Goal: Information Seeking & Learning: Learn about a topic

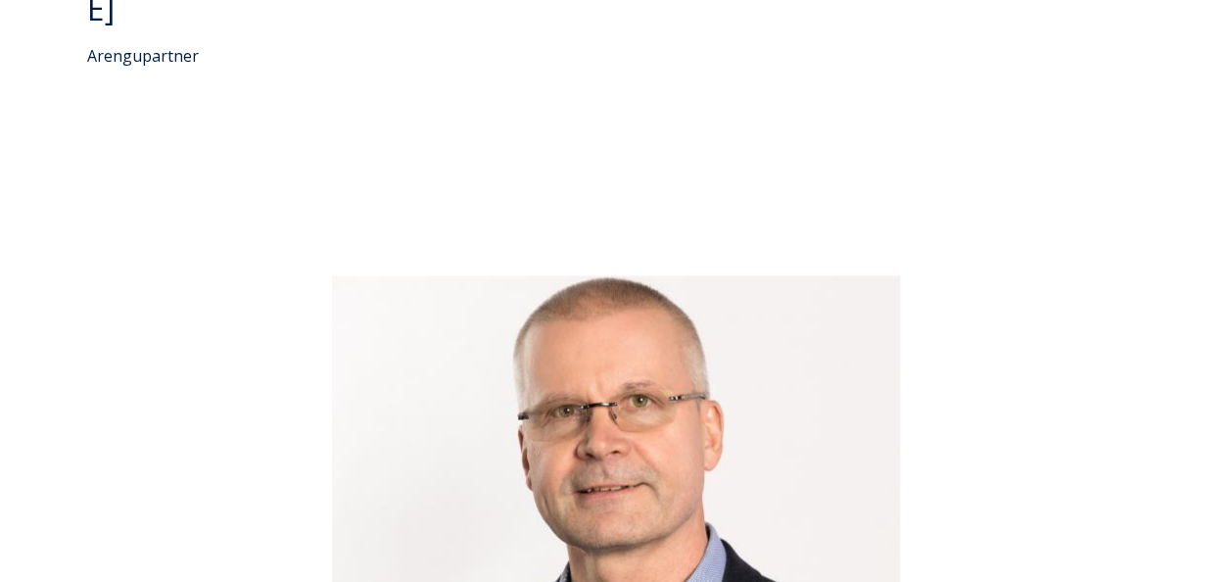
scroll to position [5348, 0]
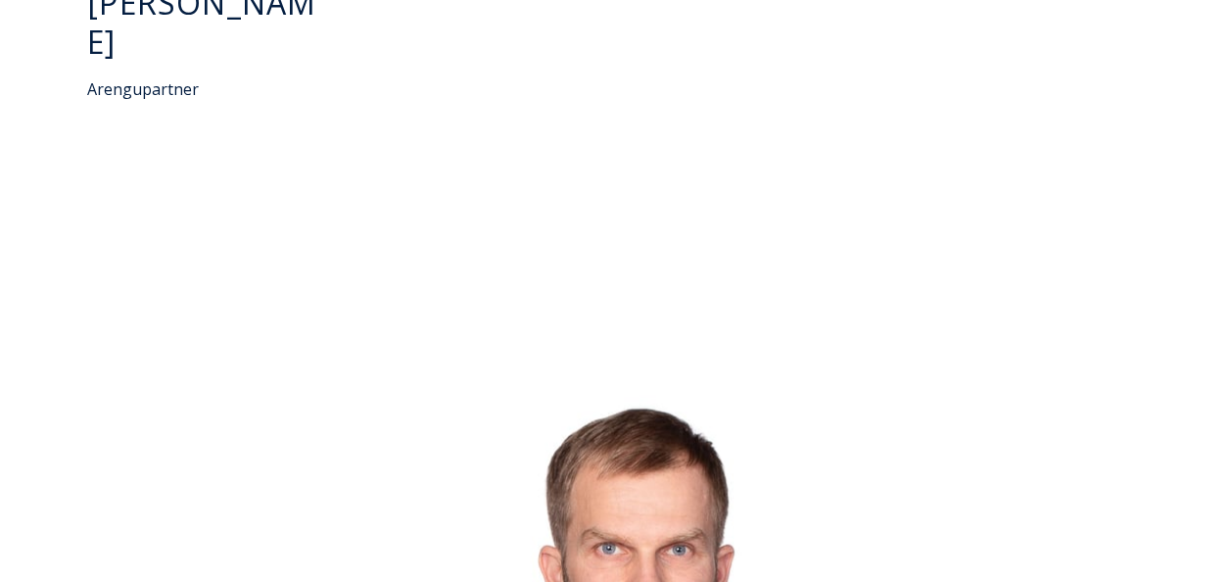
click at [1177, 495] on div "7 of 7" at bounding box center [618, 593] width 1192 height 490
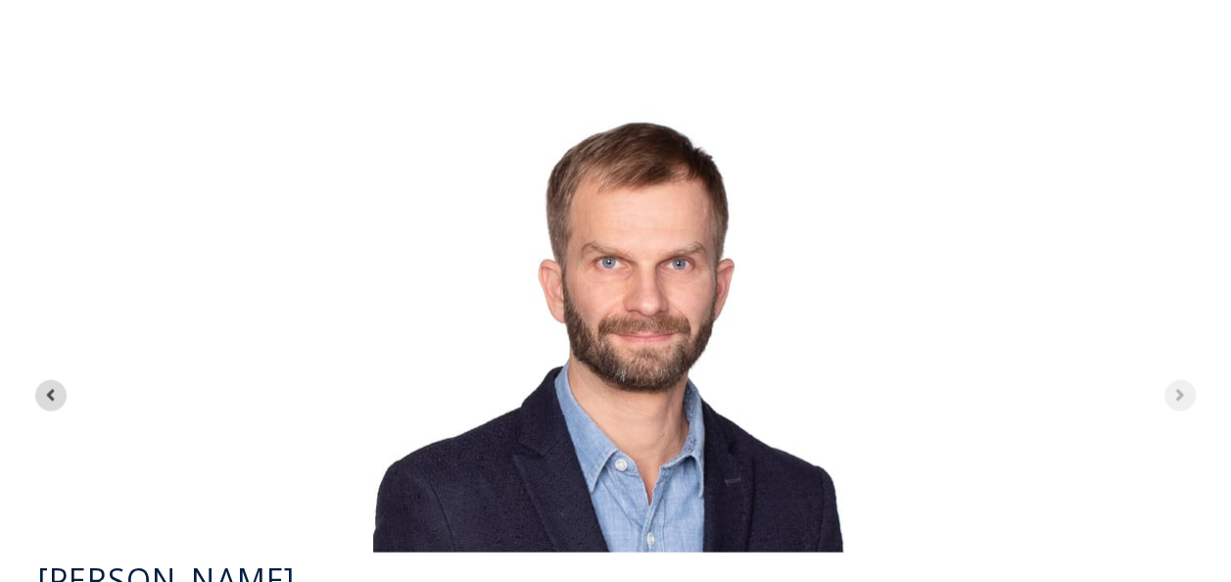
scroll to position [5578, 0]
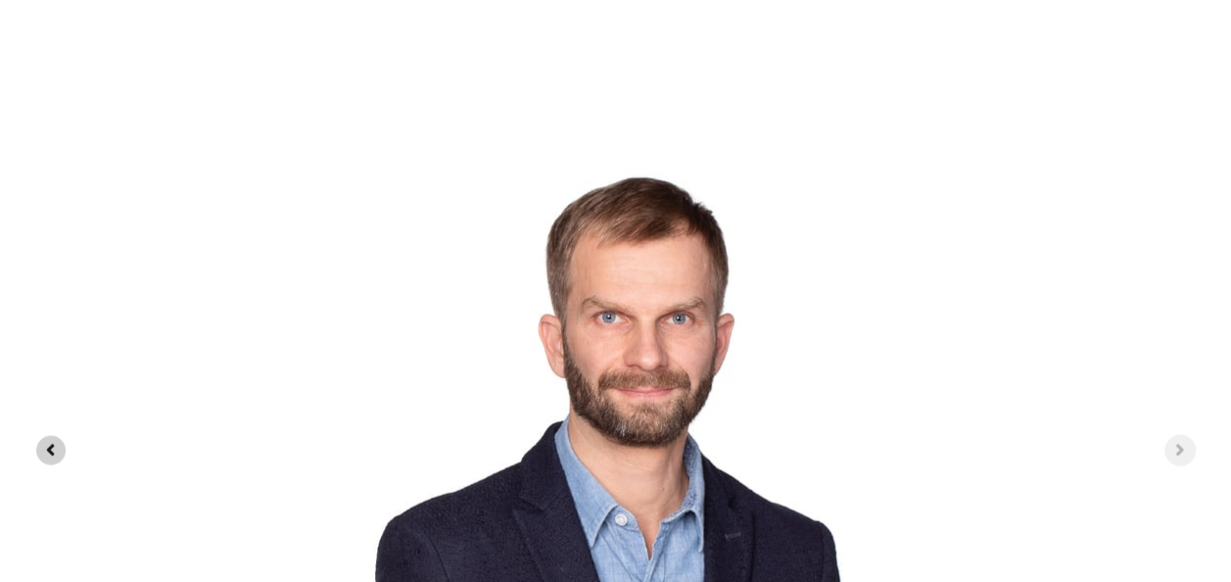
click at [41, 441] on icon "Previous slide" at bounding box center [50, 450] width 19 height 19
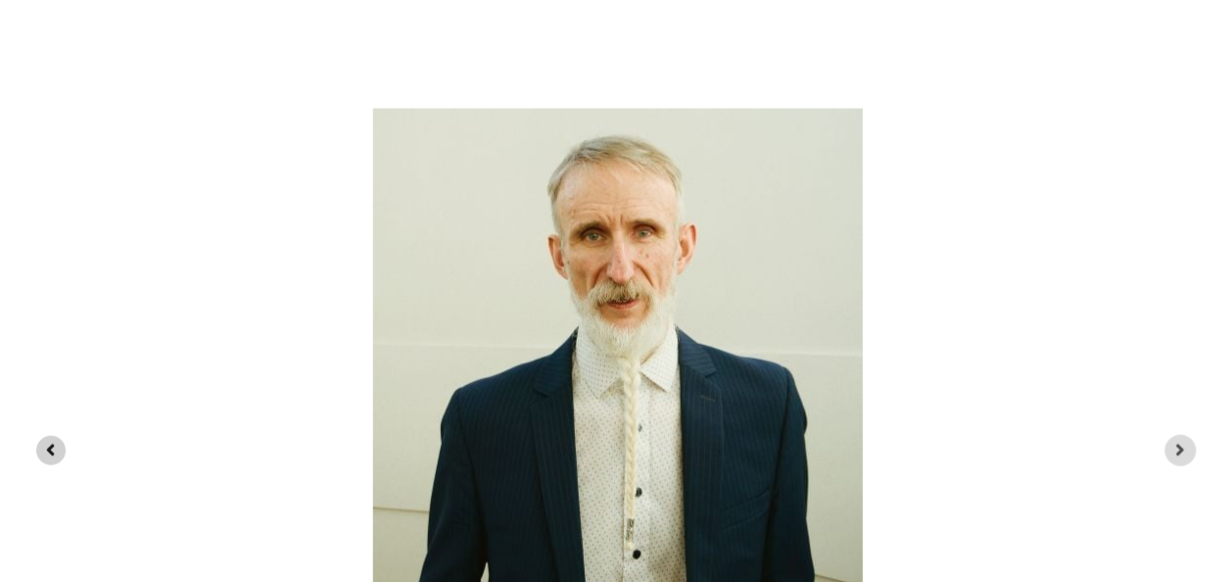
click at [41, 441] on icon "Previous slide" at bounding box center [50, 450] width 19 height 19
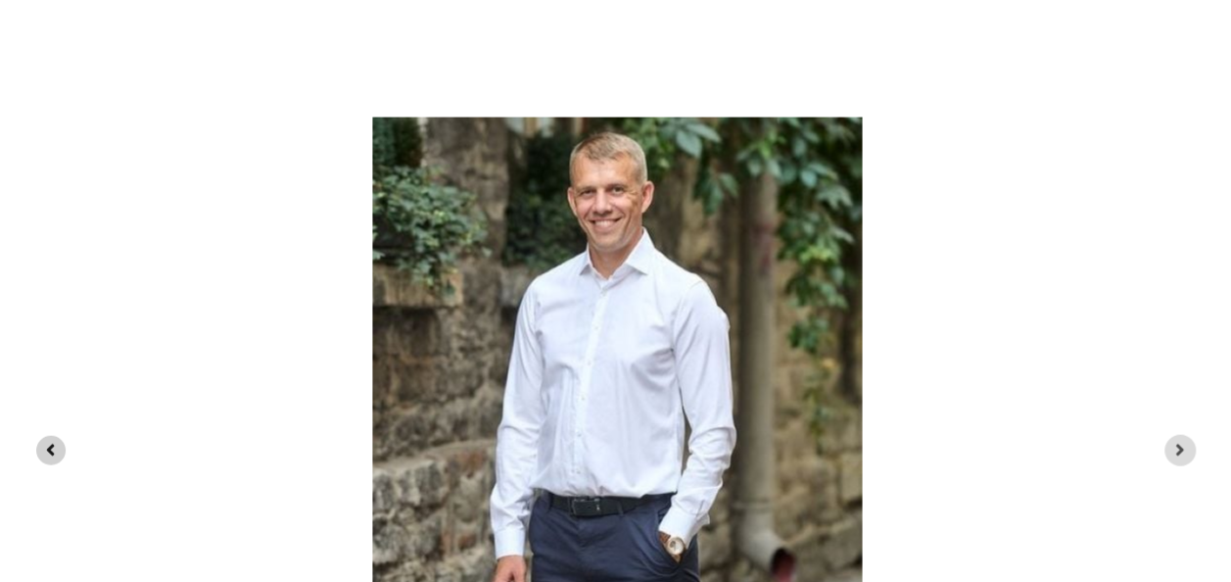
click at [41, 441] on icon "Previous slide" at bounding box center [50, 450] width 19 height 19
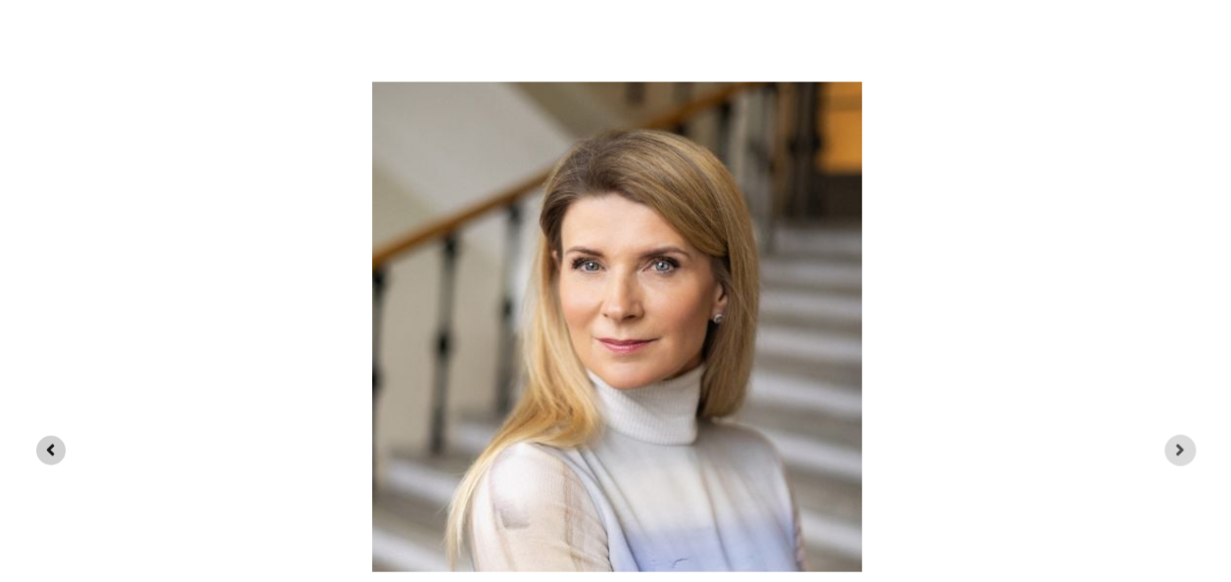
click at [41, 441] on icon "Previous slide" at bounding box center [50, 450] width 19 height 19
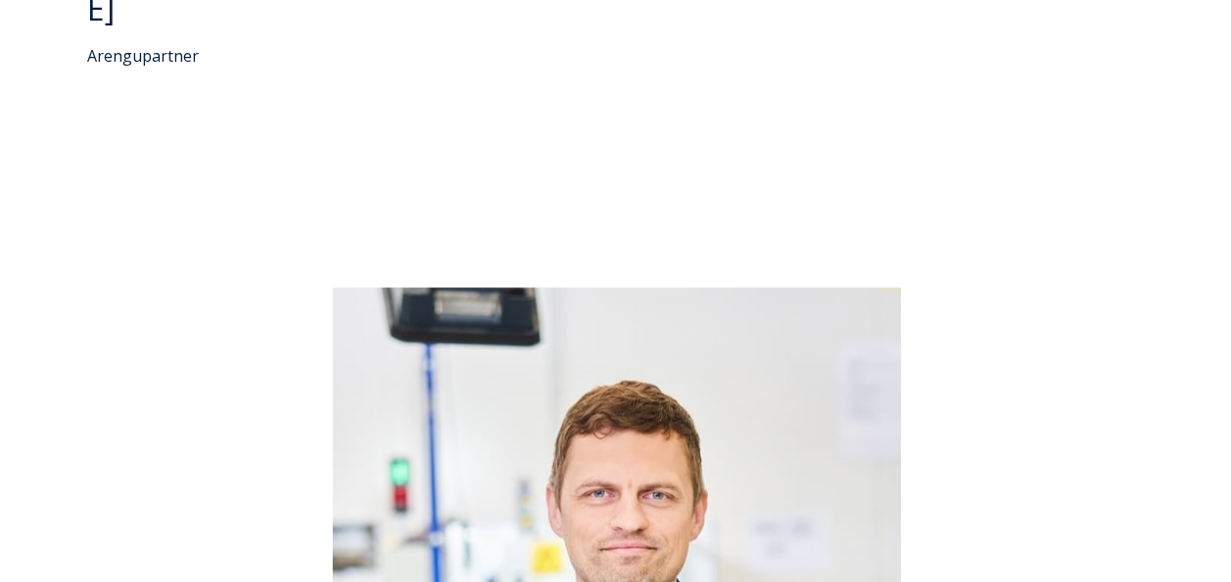
scroll to position [5425, 0]
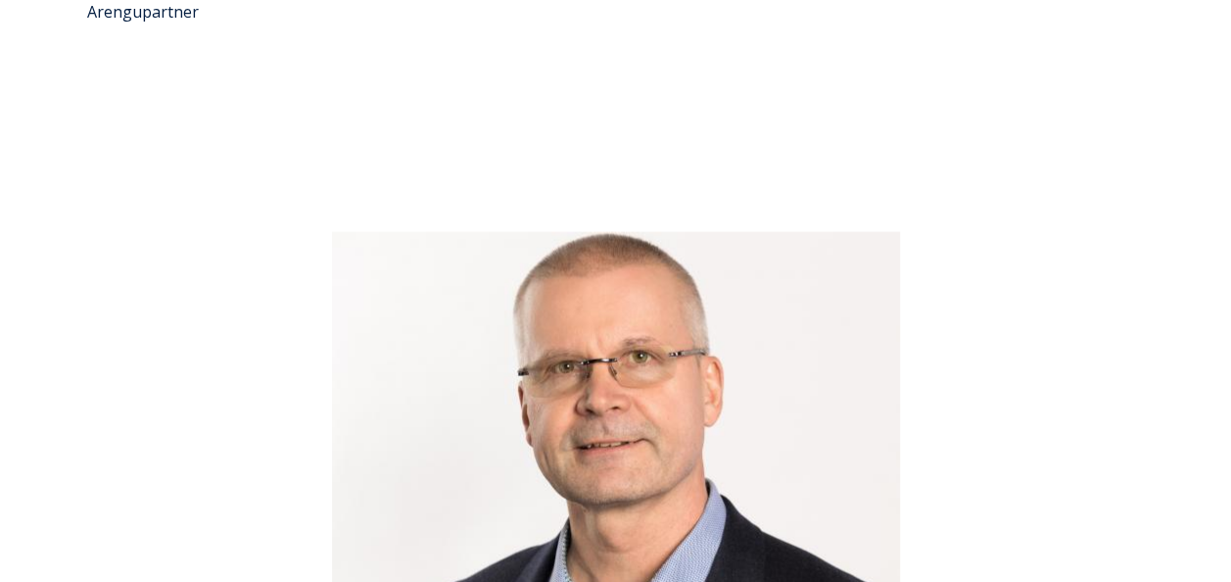
click at [45, 421] on div "1 of 7" at bounding box center [616, 515] width 1192 height 568
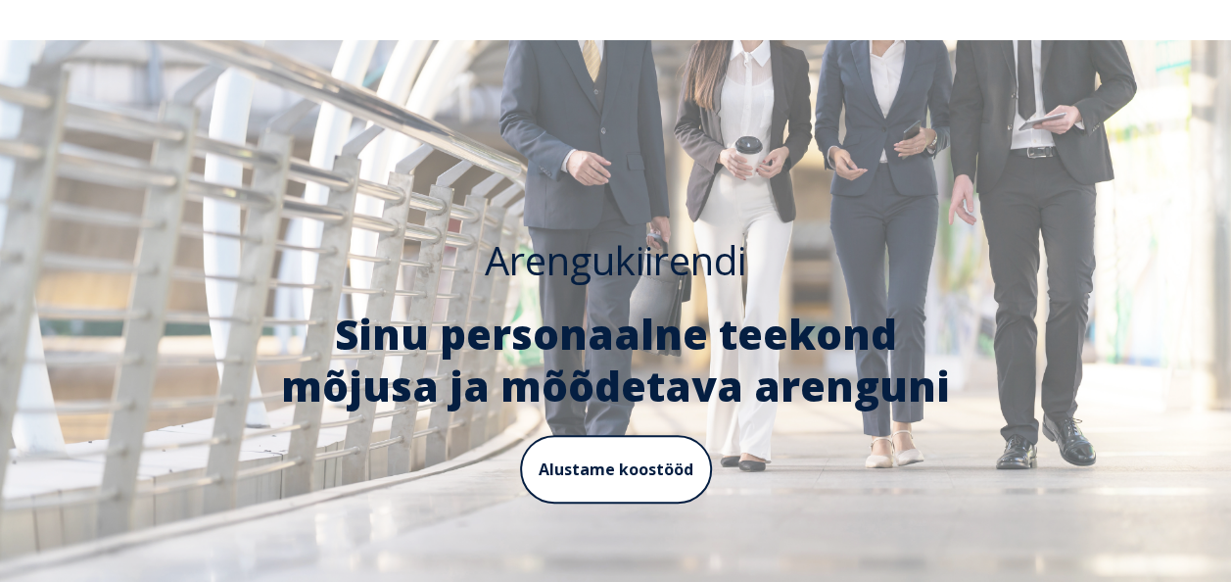
scroll to position [0, 0]
